Goal: Information Seeking & Learning: Learn about a topic

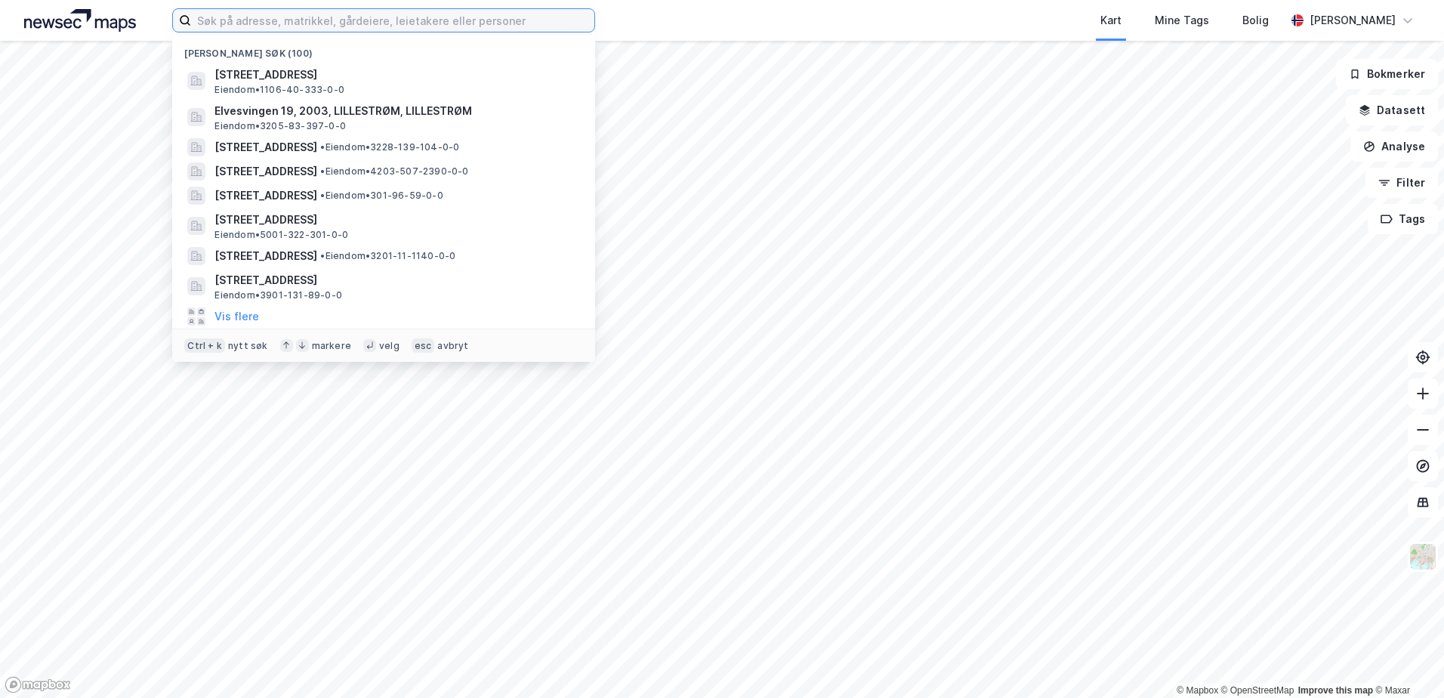
click at [257, 24] on input at bounding box center [392, 20] width 403 height 23
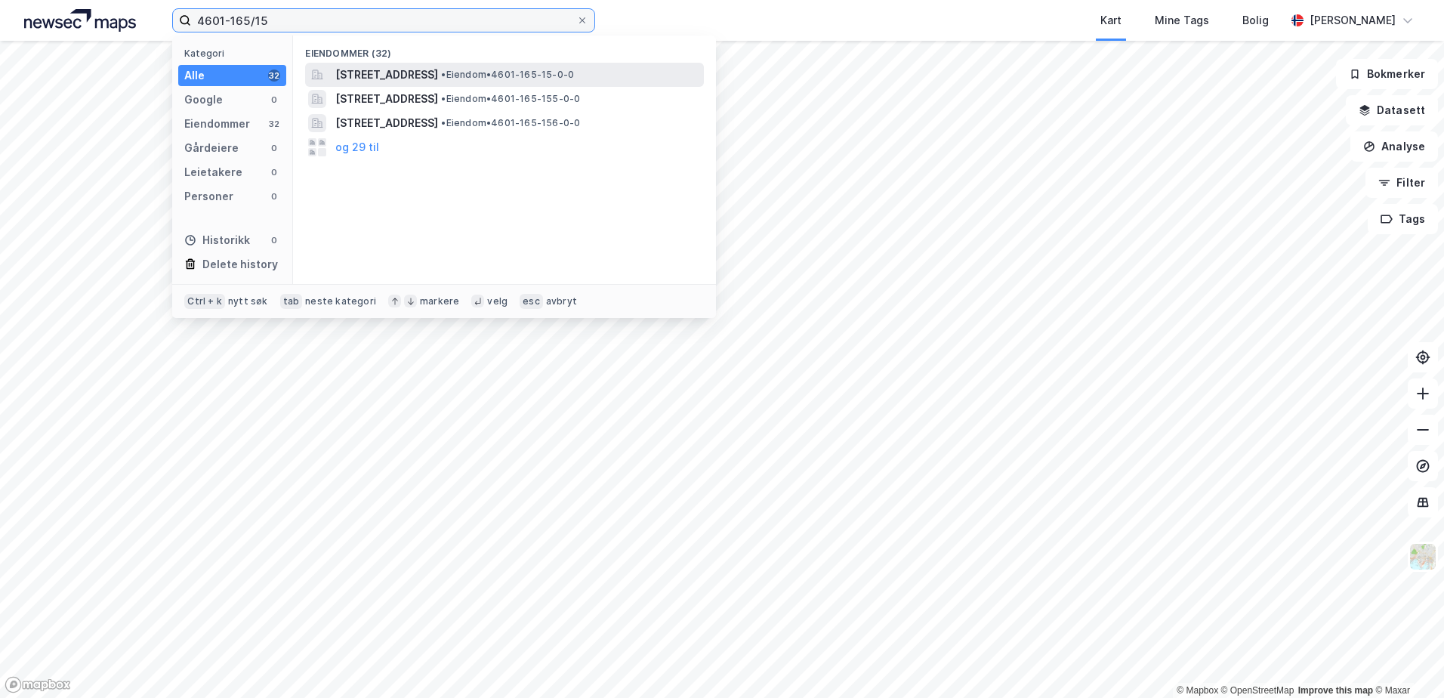
type input "4601-165/15"
click at [405, 69] on span "[STREET_ADDRESS]" at bounding box center [386, 75] width 103 height 18
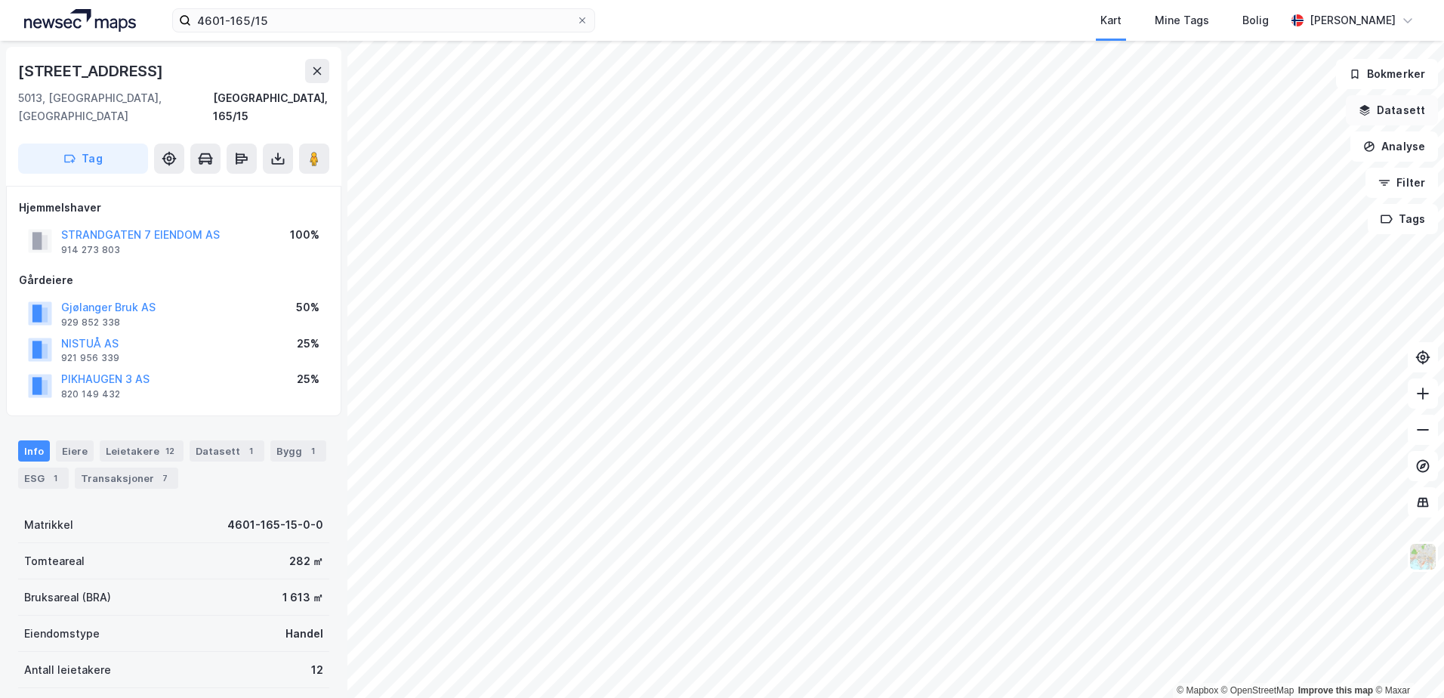
click at [1365, 109] on icon "button" at bounding box center [1365, 108] width 10 height 6
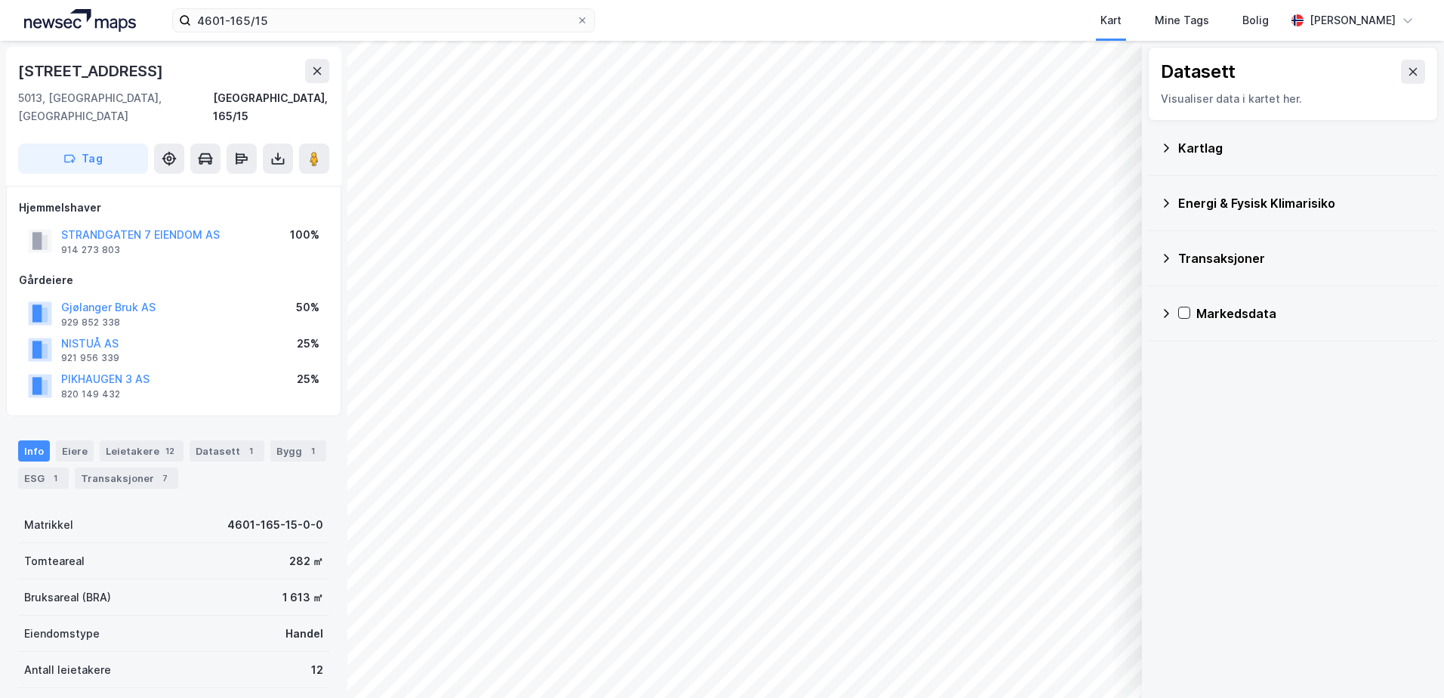
click at [1164, 145] on icon at bounding box center [1166, 148] width 12 height 12
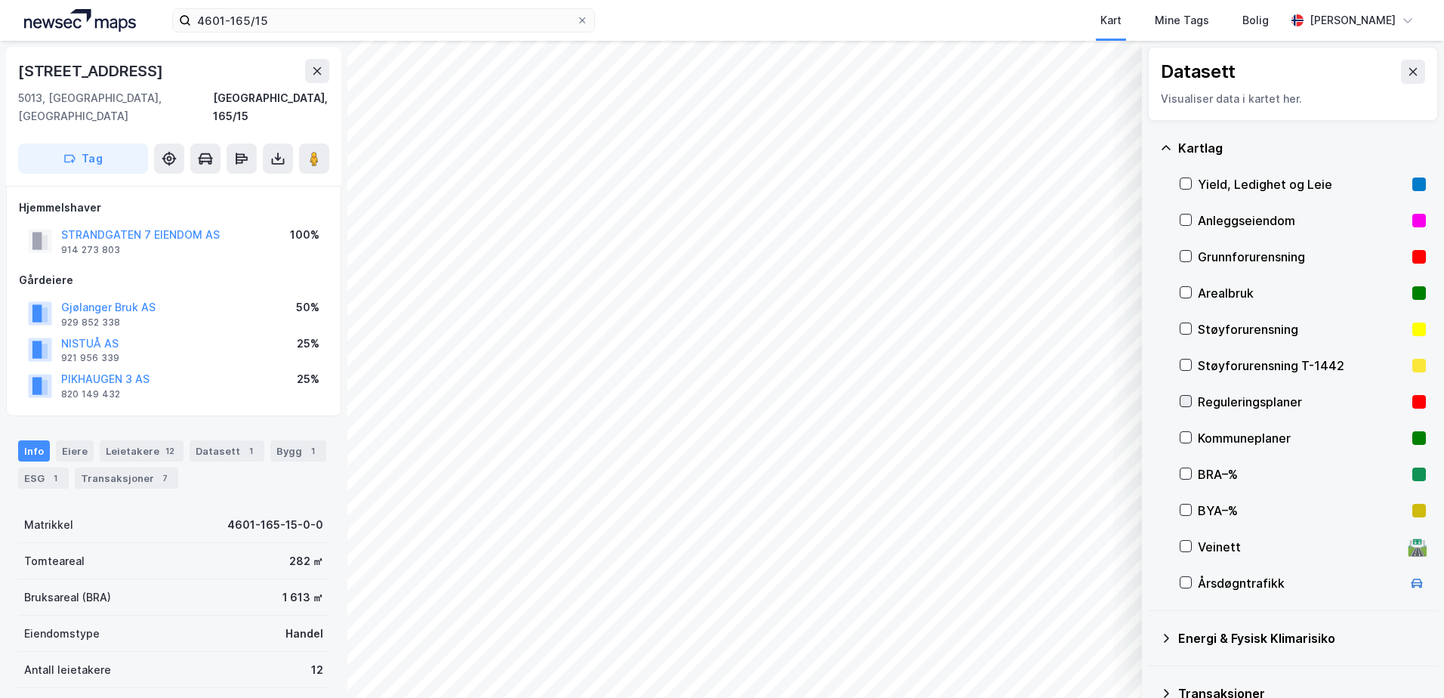
click at [1188, 398] on icon at bounding box center [1185, 401] width 11 height 11
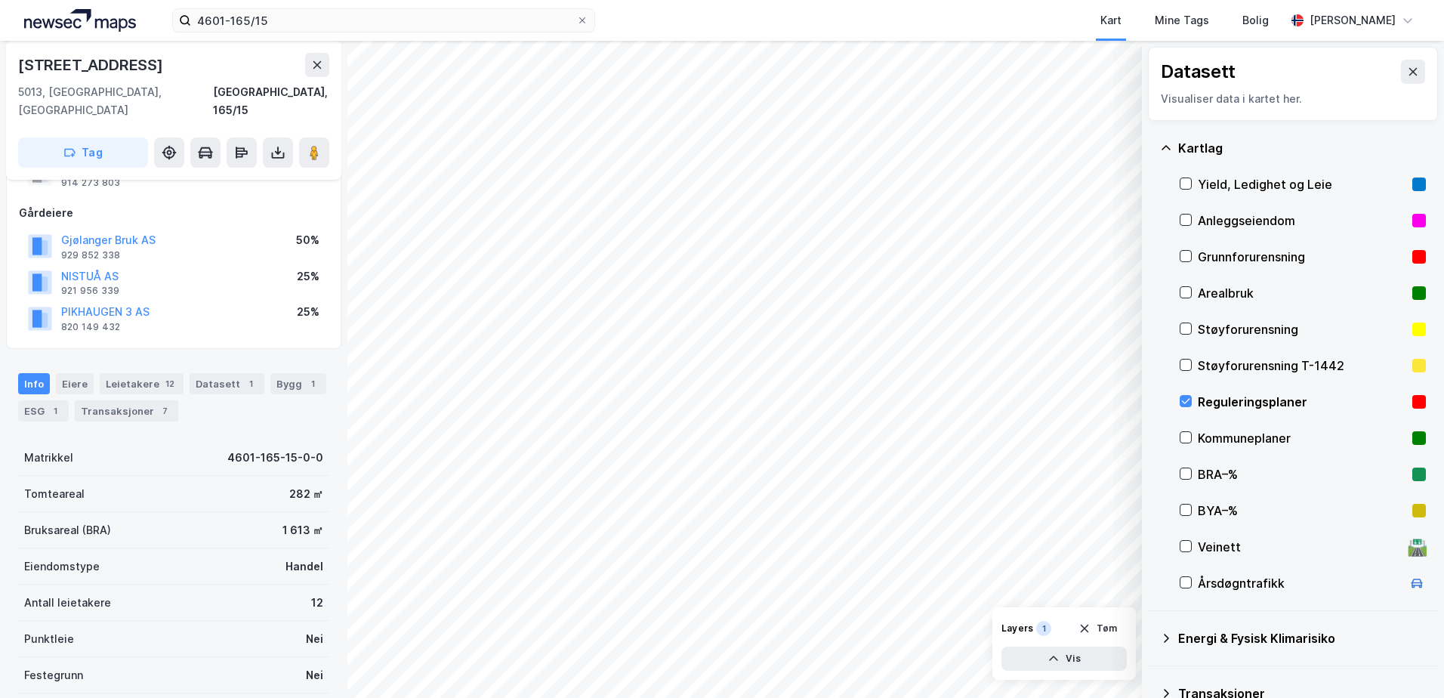
scroll to position [276, 0]
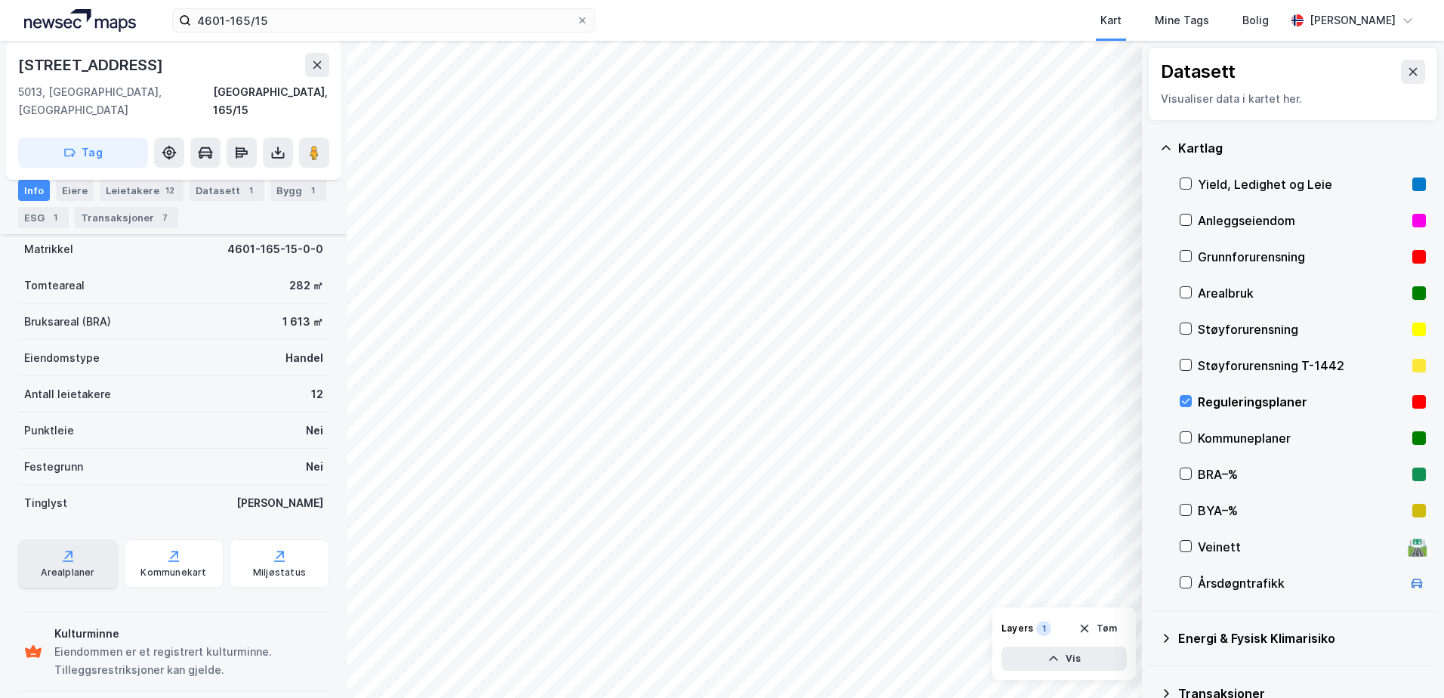
click at [82, 566] on div "Arealplaner" at bounding box center [68, 572] width 54 height 12
click at [1185, 397] on icon at bounding box center [1185, 401] width 11 height 11
click at [1169, 145] on icon at bounding box center [1166, 148] width 12 height 12
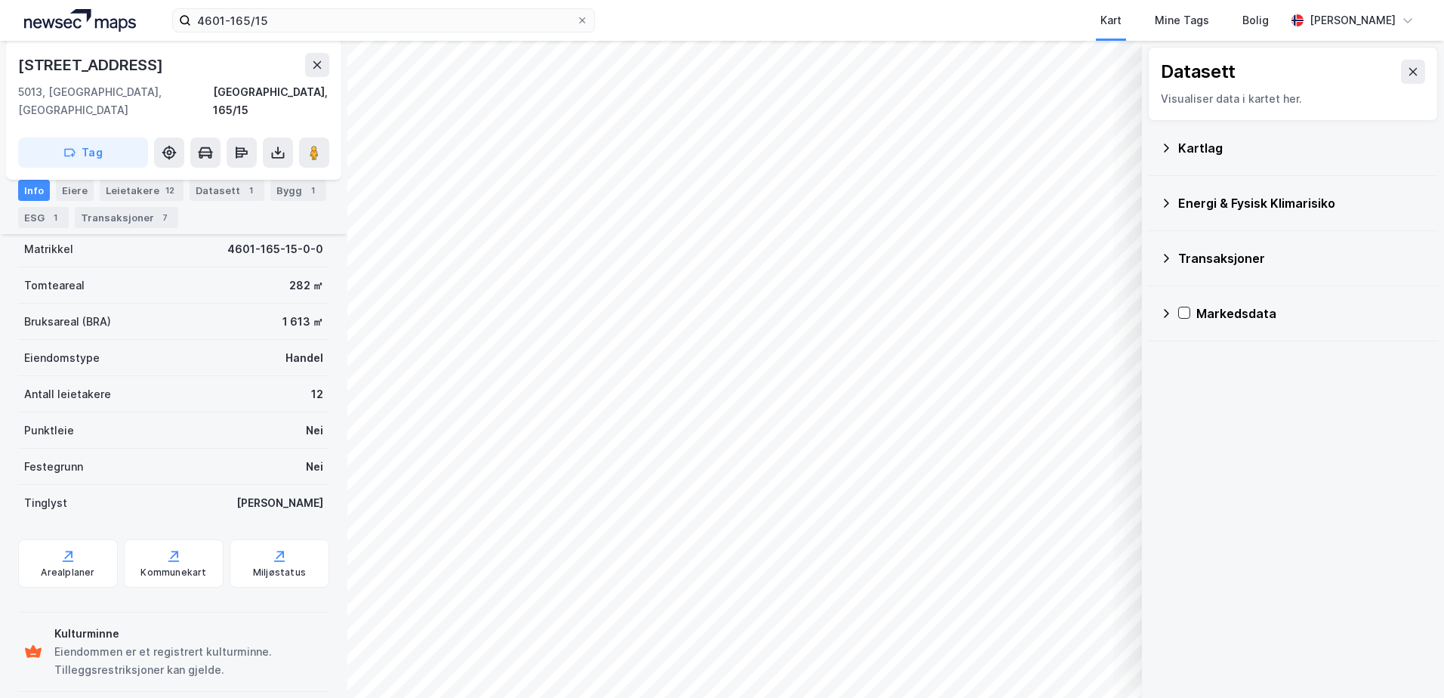
click at [1172, 201] on div "Energi & Fysisk Klimarisiko" at bounding box center [1293, 203] width 266 height 36
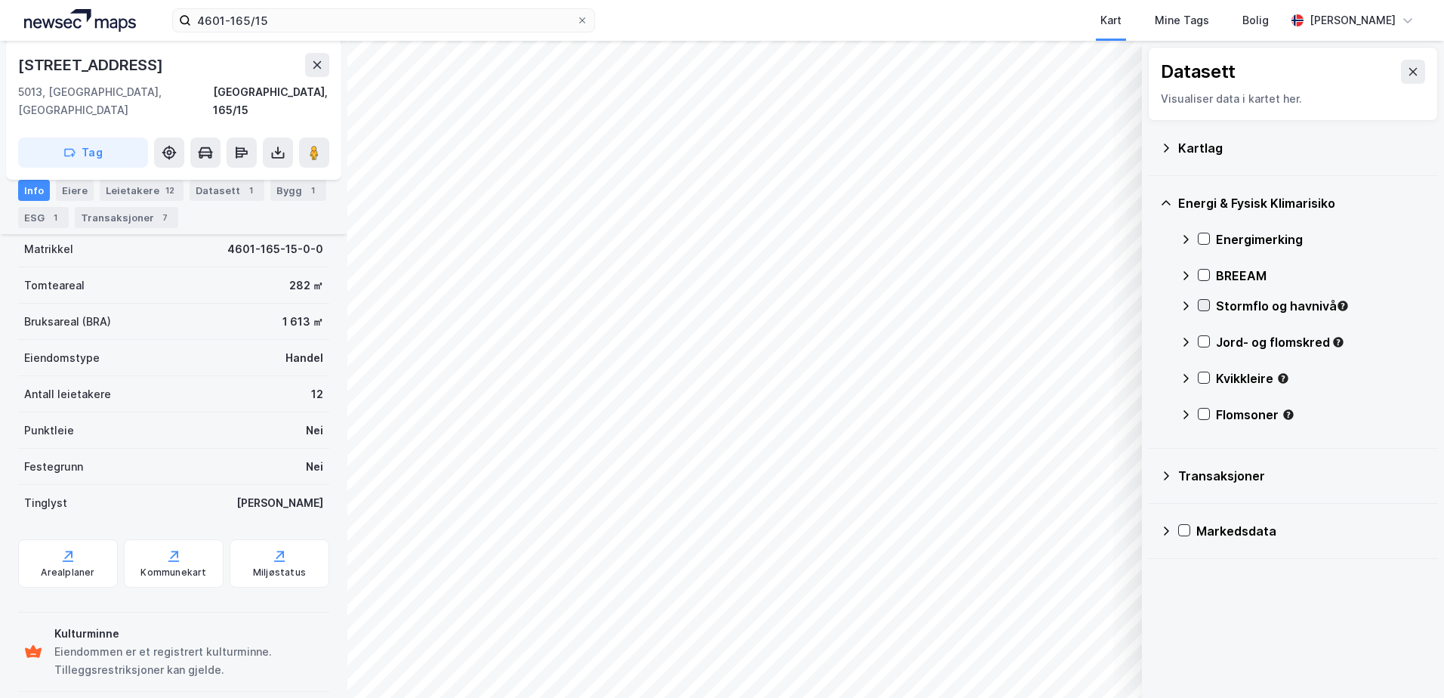
click at [1203, 305] on icon at bounding box center [1203, 305] width 11 height 11
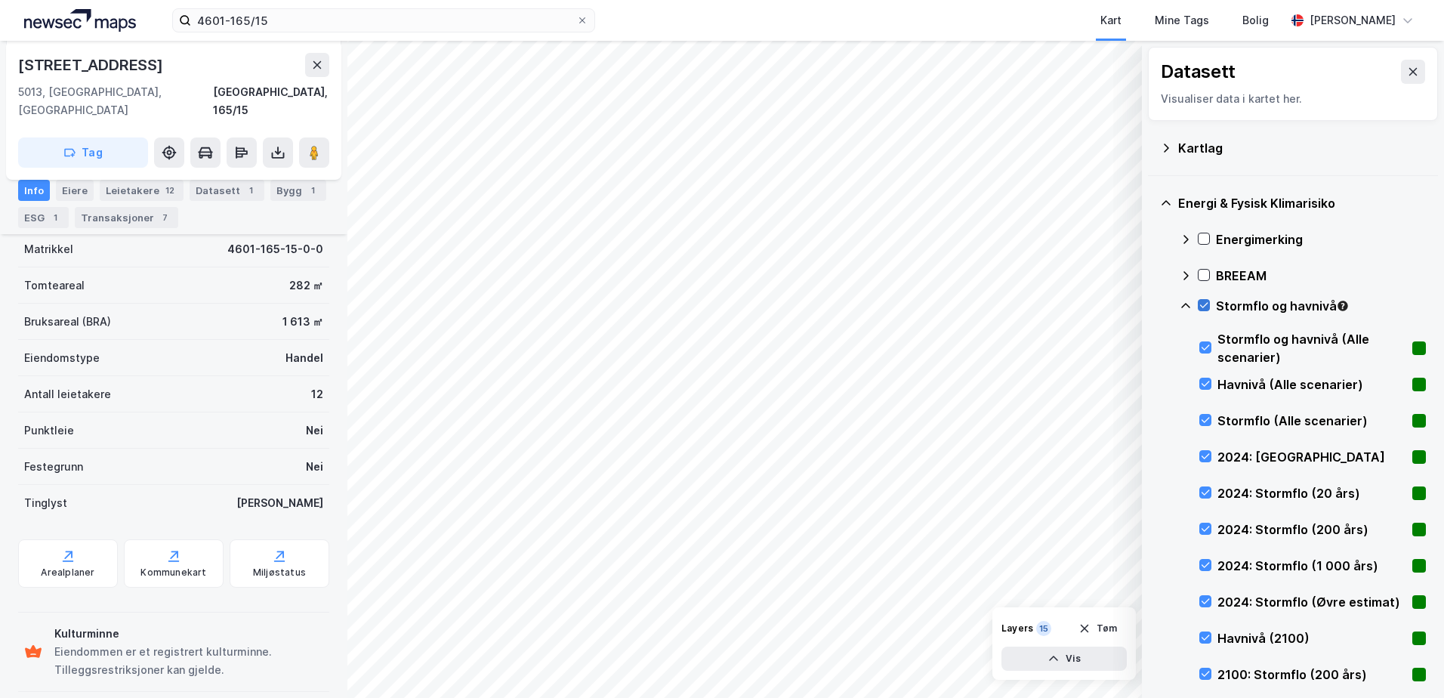
click at [1203, 305] on icon at bounding box center [1203, 305] width 11 height 11
click at [1200, 305] on icon at bounding box center [1203, 305] width 11 height 11
click at [1190, 304] on icon at bounding box center [1185, 306] width 12 height 12
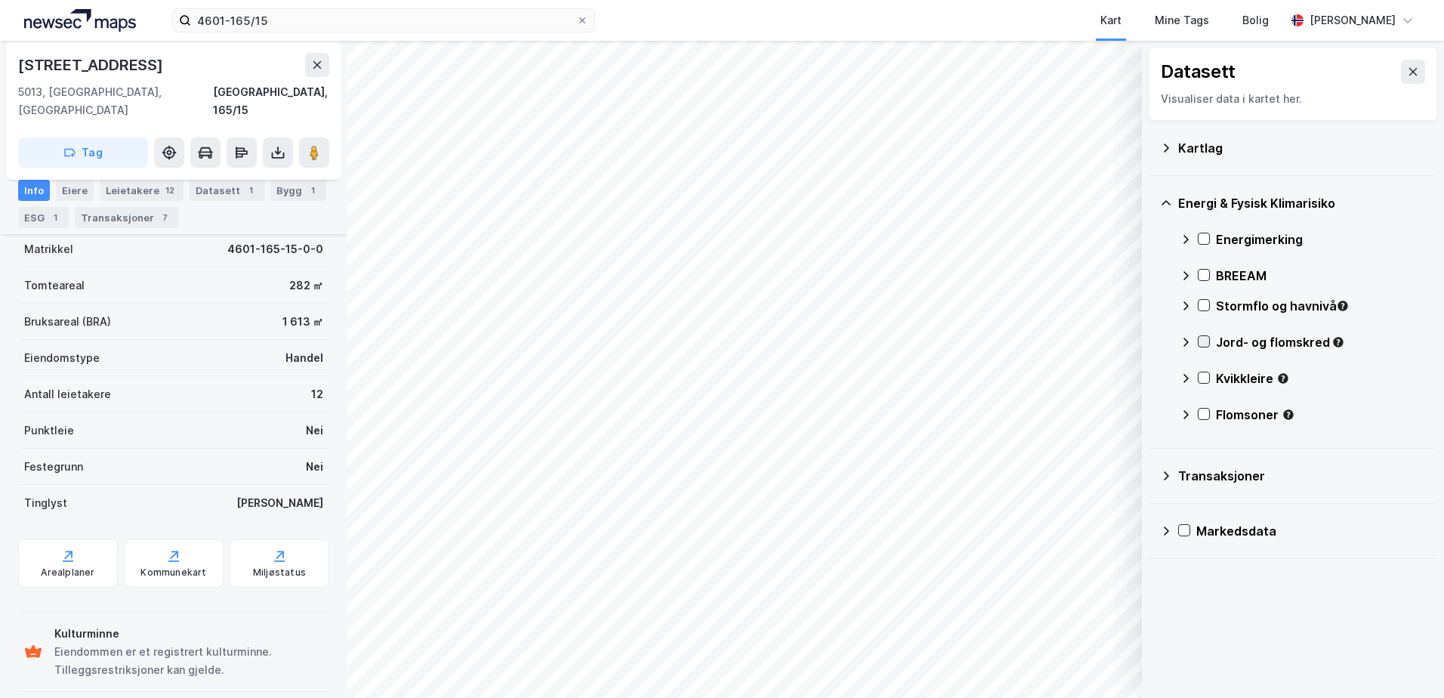
click at [1209, 344] on div at bounding box center [1203, 341] width 12 height 12
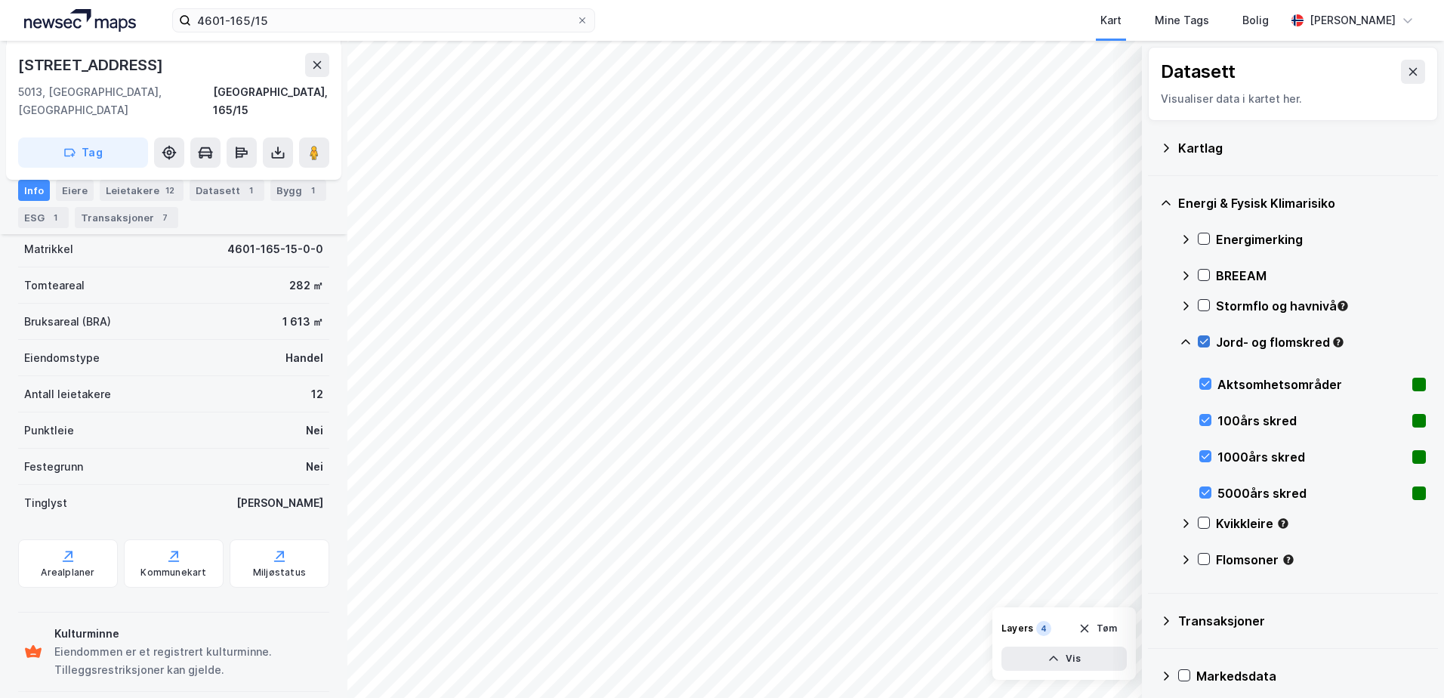
click at [1208, 338] on icon at bounding box center [1203, 341] width 11 height 11
click at [1184, 342] on icon at bounding box center [1185, 342] width 12 height 12
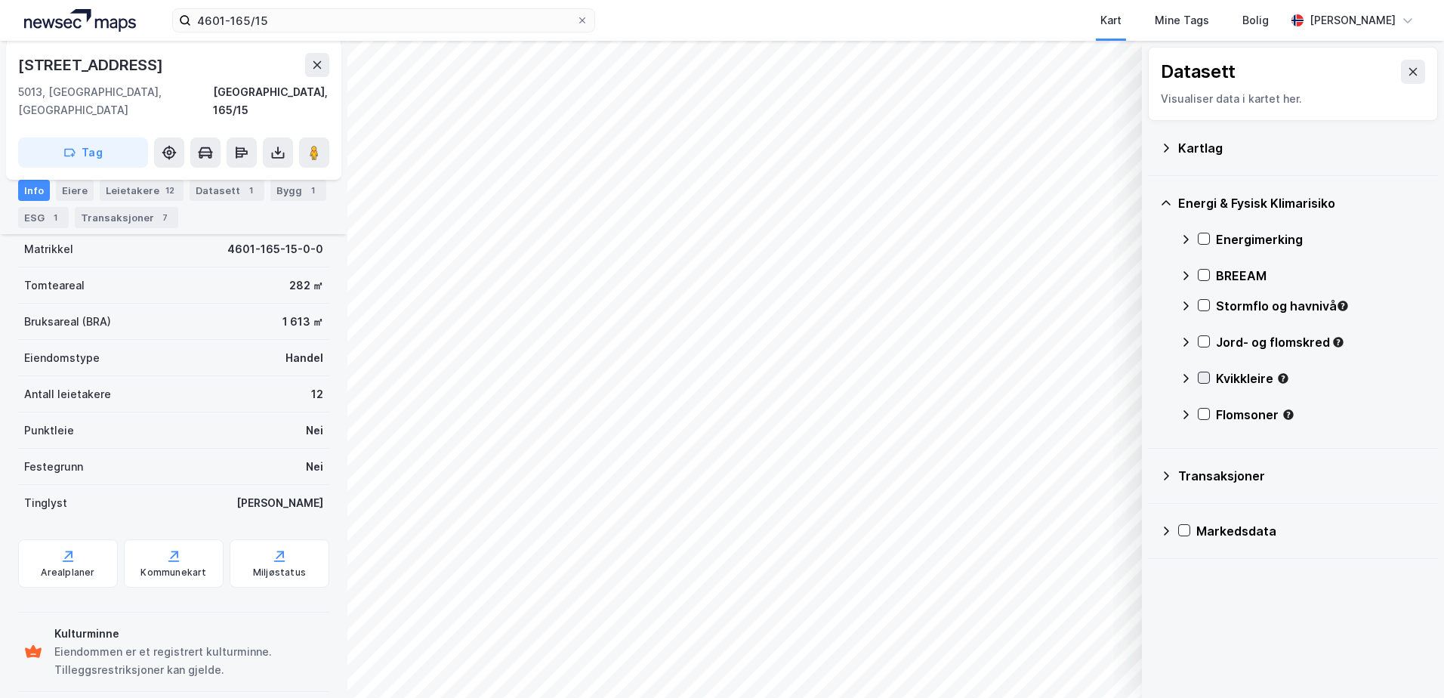
click at [1204, 378] on icon at bounding box center [1203, 377] width 11 height 11
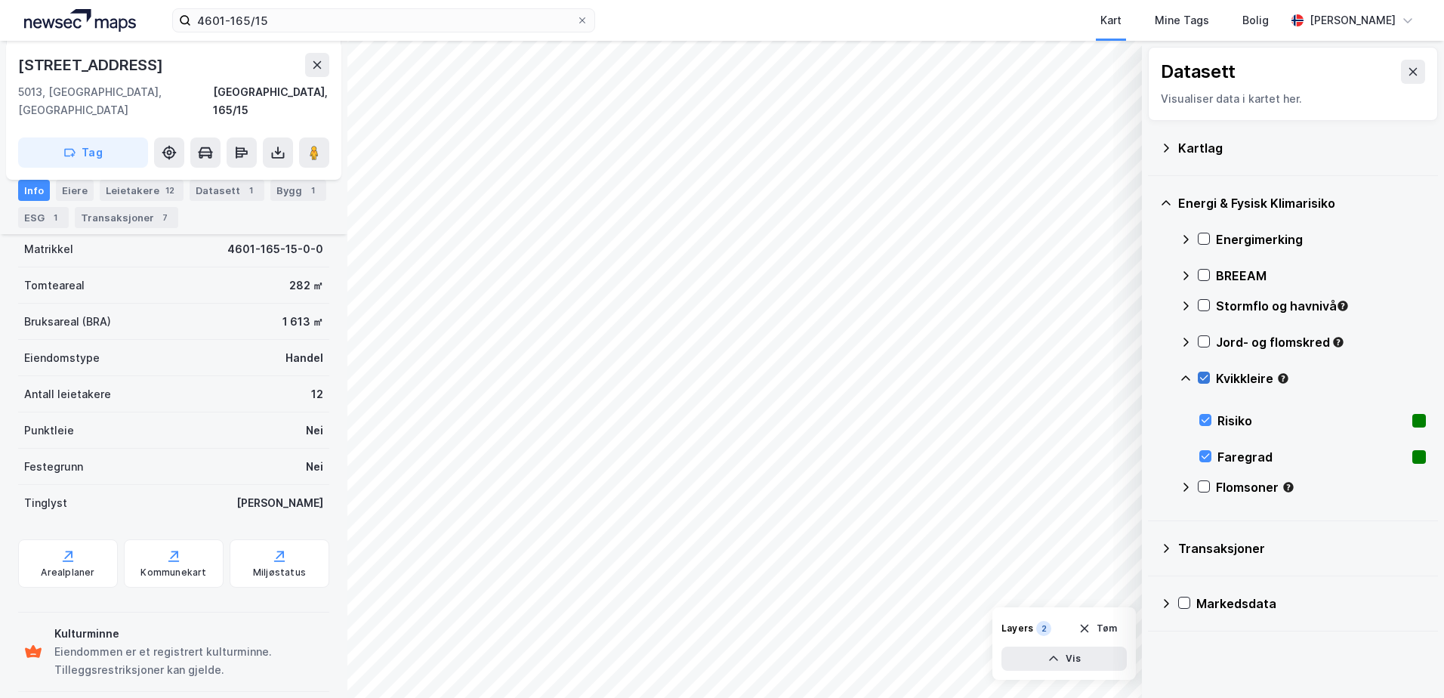
click at [1204, 381] on icon at bounding box center [1203, 377] width 11 height 11
click at [1192, 381] on div "Kvikkleire" at bounding box center [1302, 384] width 246 height 36
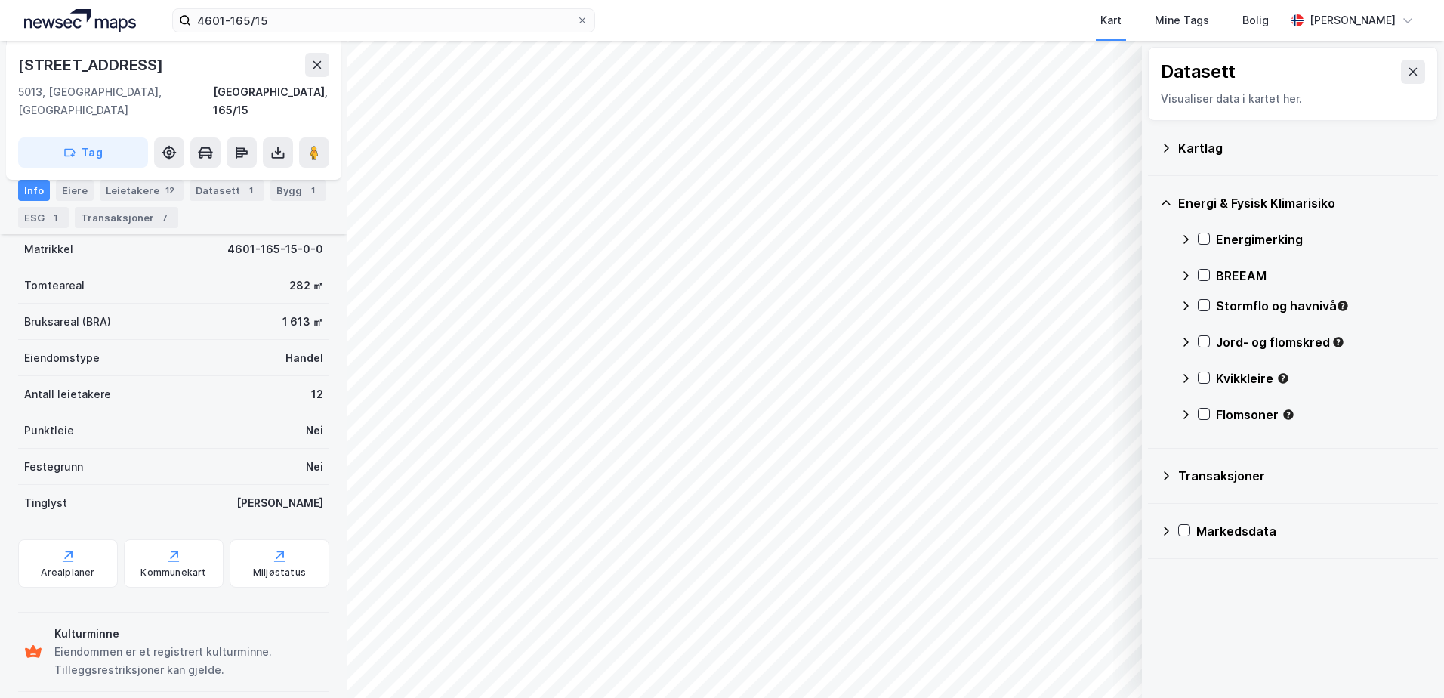
click at [1185, 375] on icon at bounding box center [1185, 378] width 5 height 9
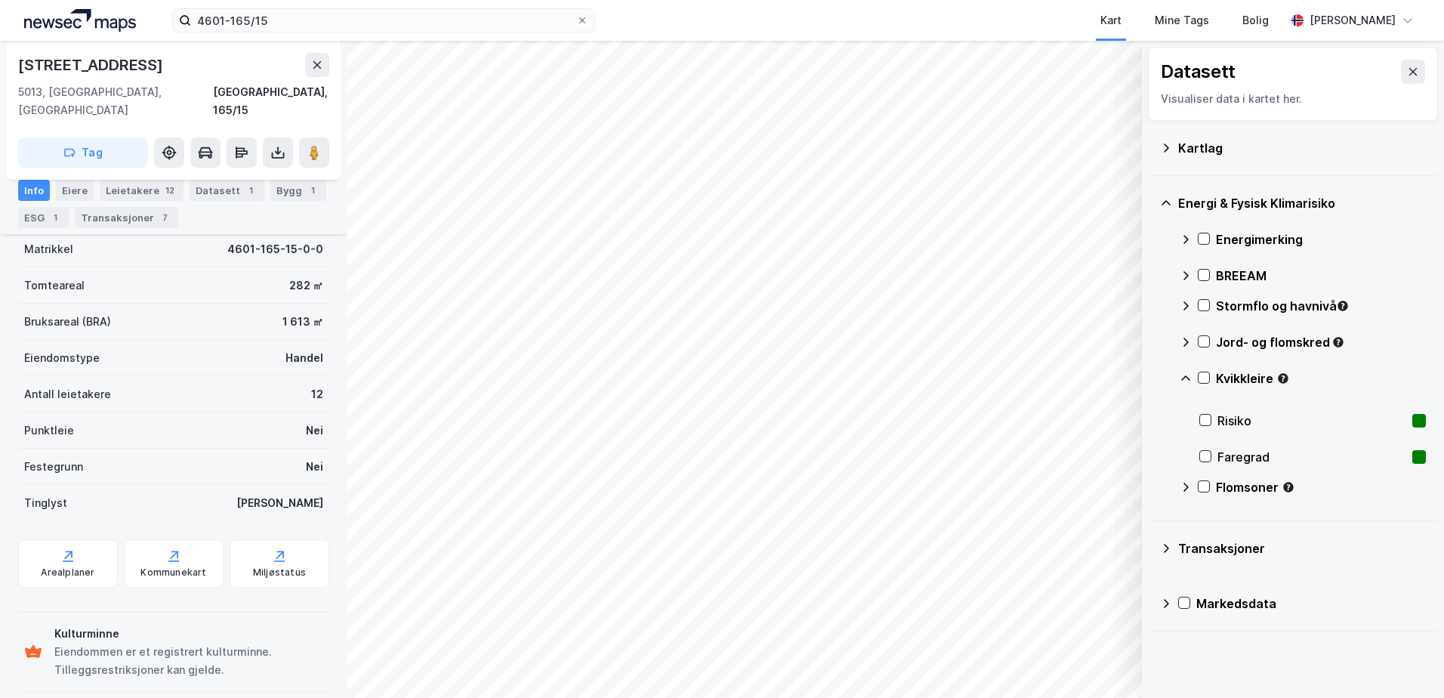
click at [1182, 378] on icon at bounding box center [1185, 378] width 12 height 12
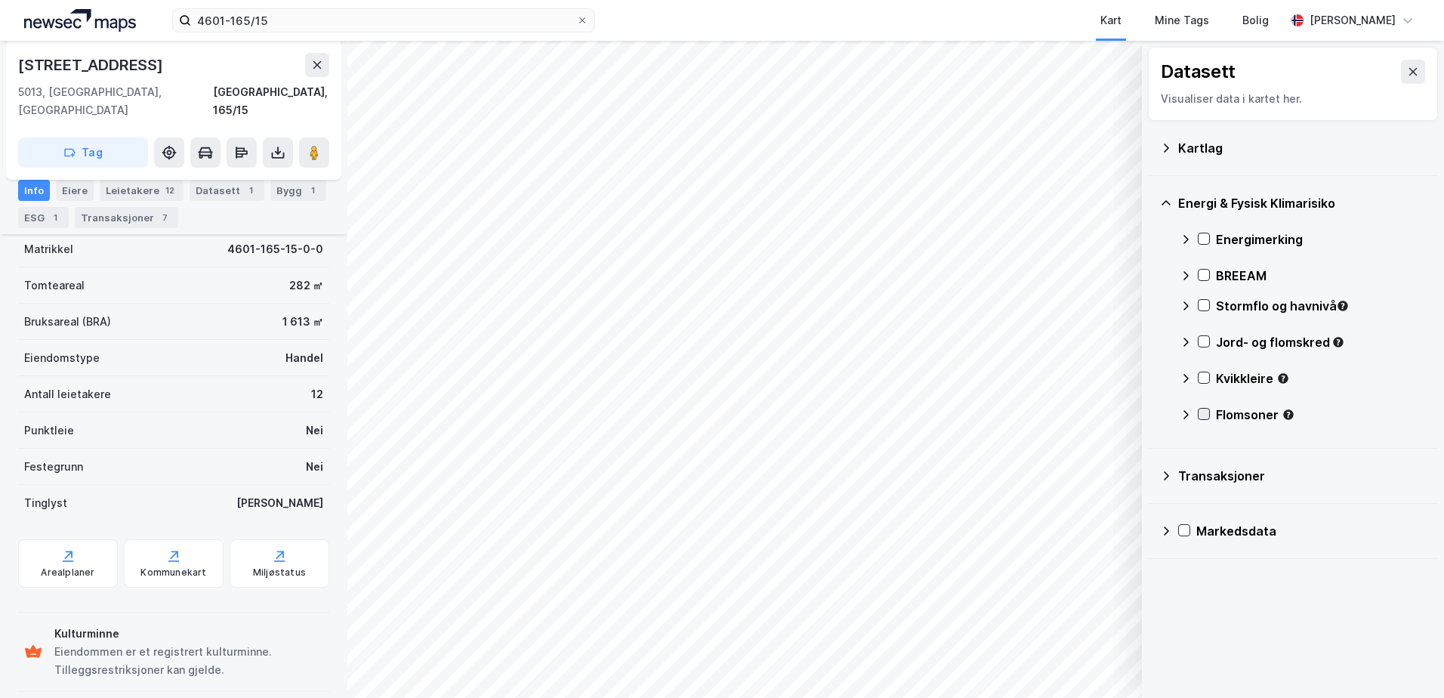
click at [1199, 412] on icon at bounding box center [1203, 413] width 11 height 11
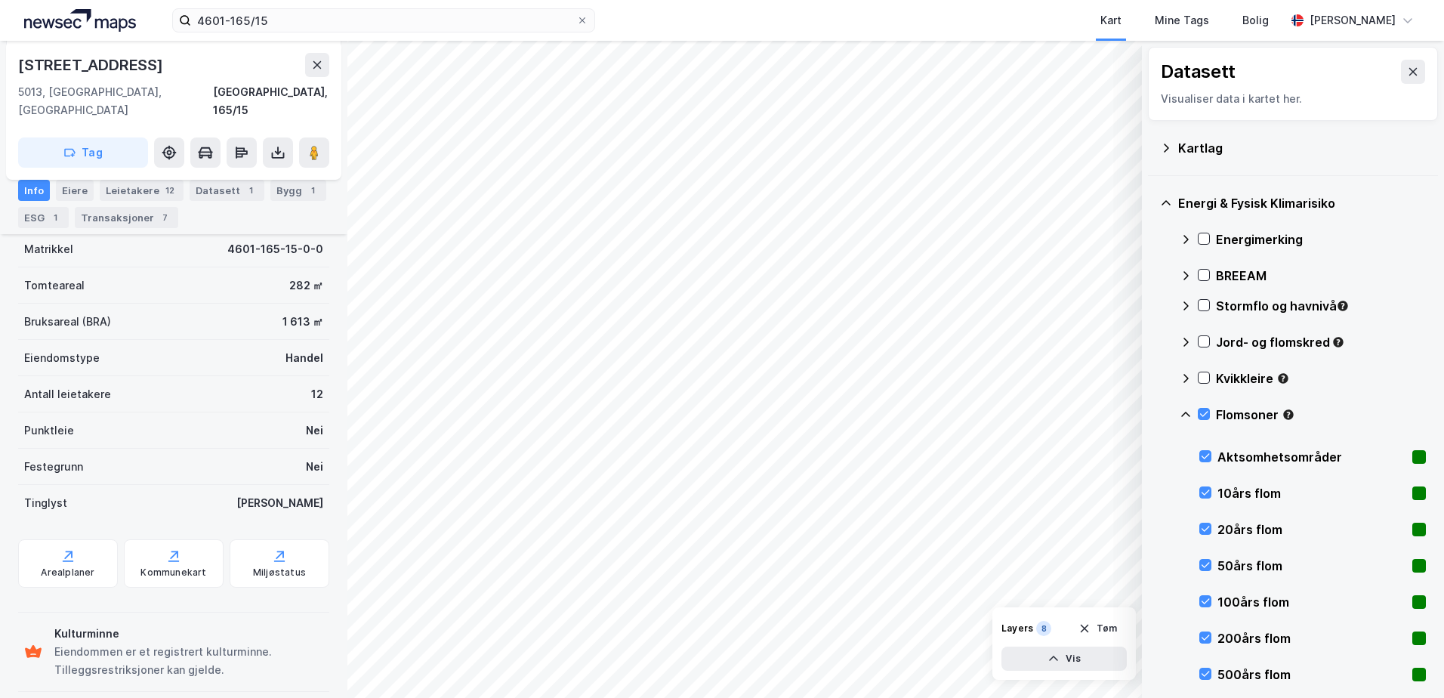
click at [1186, 416] on icon at bounding box center [1185, 414] width 12 height 12
